Goal: Communication & Community: Share content

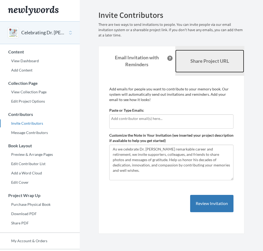
click at [195, 62] on b "Share Project URL" at bounding box center [209, 61] width 38 height 6
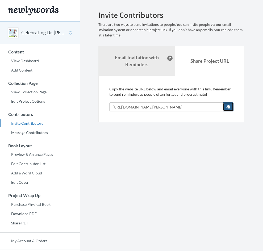
click at [225, 105] on button "button" at bounding box center [227, 106] width 11 height 9
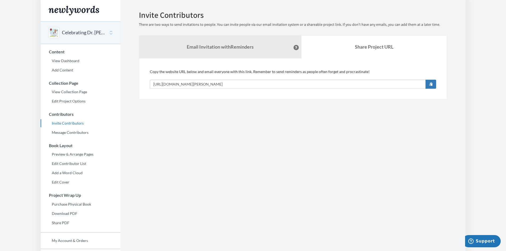
click at [262, 110] on section "Emails have been sent! Invite Contributors There are two ways to send invitatio…" at bounding box center [292, 145] width 345 height 290
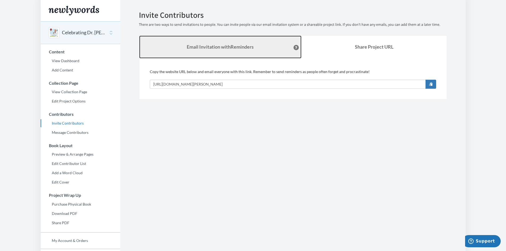
click at [235, 42] on link "Email Invitation with Reminders" at bounding box center [220, 47] width 162 height 23
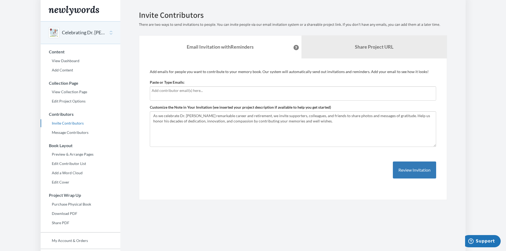
click at [78, 35] on button "Celebrating Dr. [PERSON_NAME] Retirement" at bounding box center [83, 32] width 43 height 7
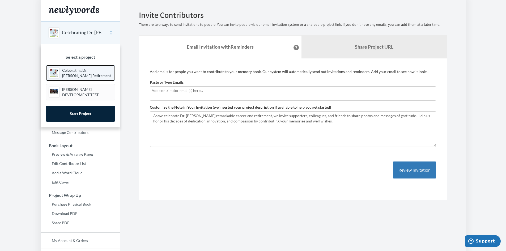
click at [86, 70] on p "Celebrating Dr. [PERSON_NAME] Retirement" at bounding box center [87, 73] width 50 height 11
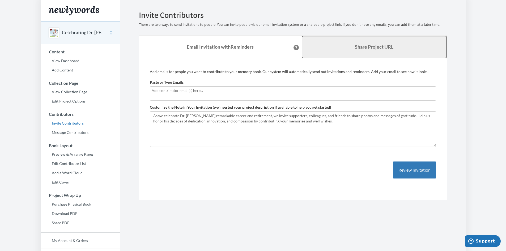
click at [341, 45] on link "Share Project URL" at bounding box center [373, 47] width 145 height 23
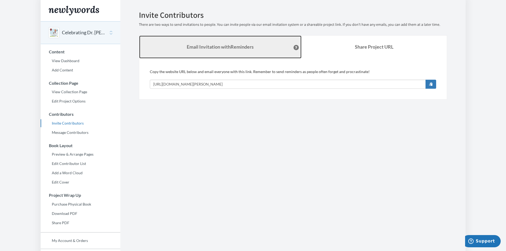
click at [259, 48] on link "Email Invitation with Reminders" at bounding box center [220, 47] width 162 height 23
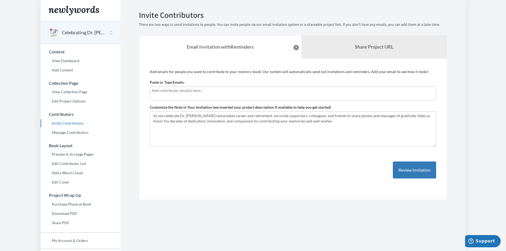
click at [228, 92] on input "text" at bounding box center [293, 91] width 282 height 6
type input "m"
type input "[EMAIL_ADDRESS][DOMAIN_NAME]"
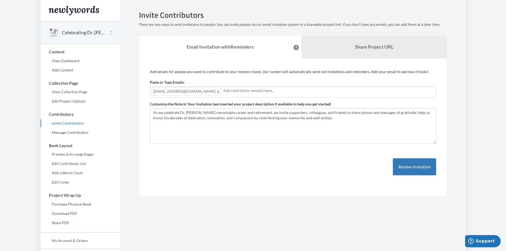
click at [216, 91] on span at bounding box center [218, 91] width 4 height 6
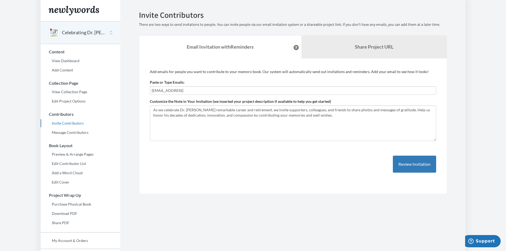
type input "[EMAIL_ADDRESS][DOMAIN_NAME]"
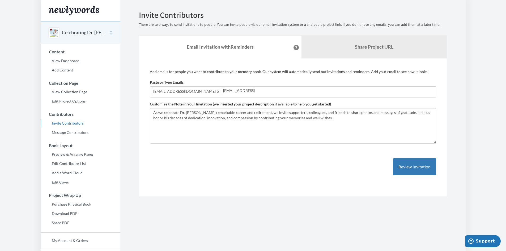
type input "[EMAIL_ADDRESS][DOMAIN_NAME]"
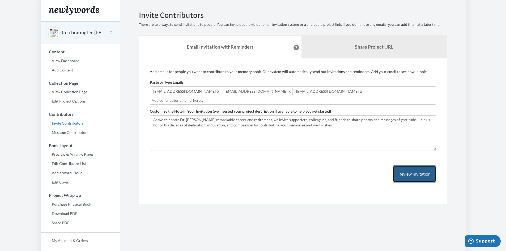
click at [410, 165] on button "Review Invitation" at bounding box center [414, 173] width 43 height 17
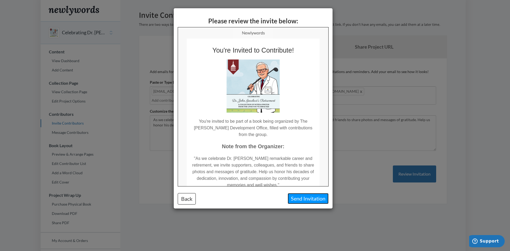
click at [308, 197] on button "Send Invitation" at bounding box center [307, 198] width 41 height 11
